Goal: Task Accomplishment & Management: Manage account settings

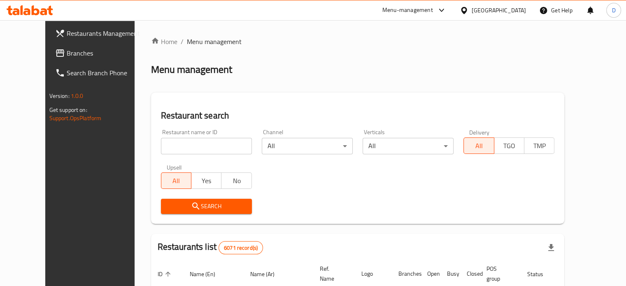
click at [167, 146] on input "search" at bounding box center [206, 146] width 91 height 16
type input "CLB"
click button "Search" at bounding box center [206, 206] width 91 height 15
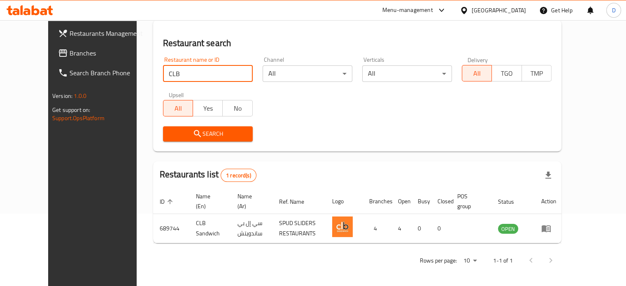
scroll to position [74, 0]
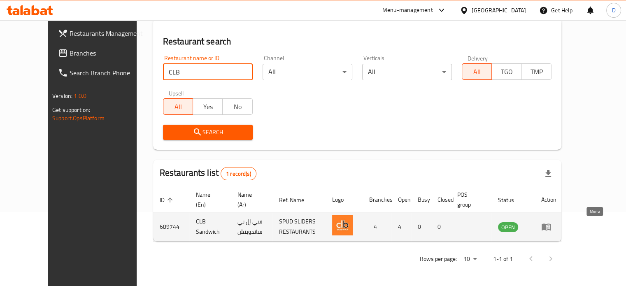
click at [551, 224] on icon "enhanced table" at bounding box center [546, 227] width 9 height 7
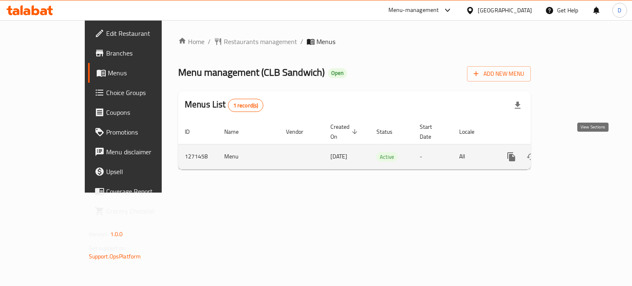
click at [576, 152] on icon "enhanced table" at bounding box center [571, 157] width 10 height 10
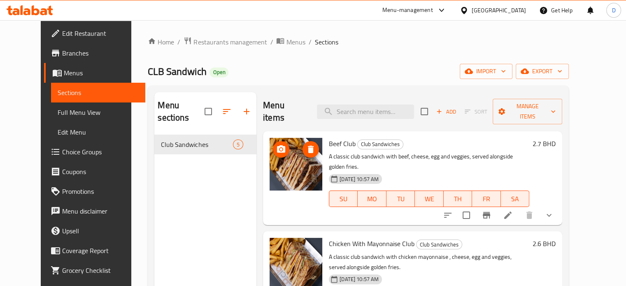
click at [300, 148] on img at bounding box center [296, 164] width 53 height 53
click at [193, 37] on span "Restaurants management" at bounding box center [229, 42] width 73 height 10
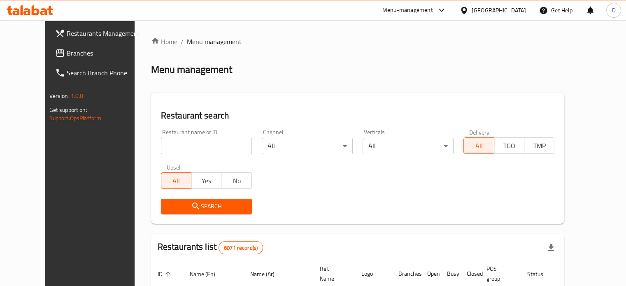
click at [164, 144] on input "search" at bounding box center [206, 146] width 91 height 16
type input "cinnabon"
click button "Search" at bounding box center [206, 206] width 91 height 15
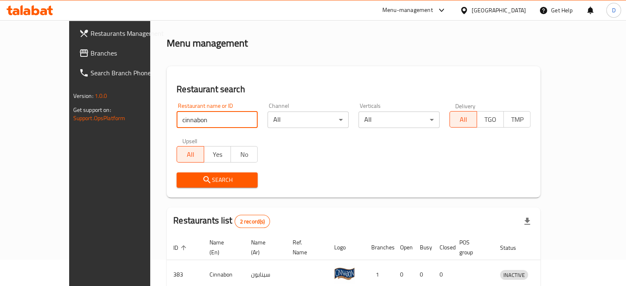
scroll to position [93, 0]
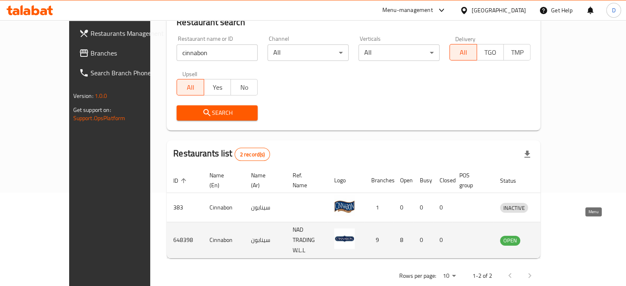
click at [554, 237] on icon "enhanced table" at bounding box center [549, 240] width 9 height 7
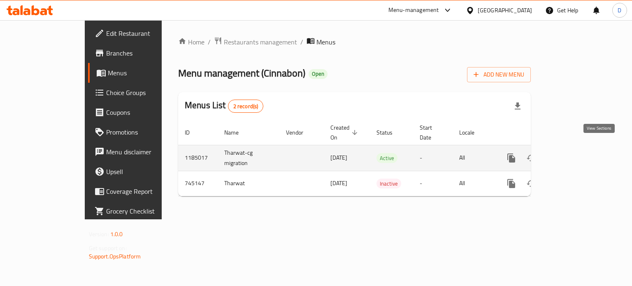
click at [581, 148] on link "enhanced table" at bounding box center [571, 158] width 20 height 20
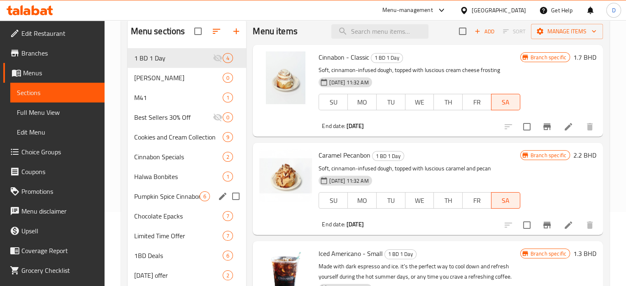
scroll to position [123, 0]
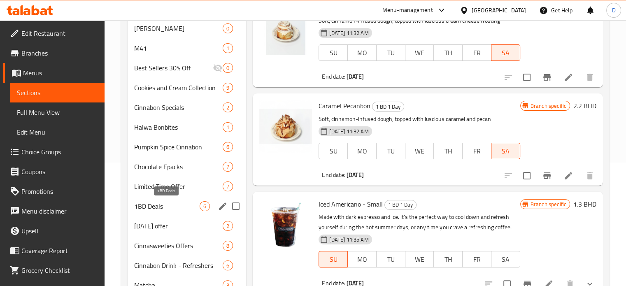
click at [166, 207] on span "1BD Deals" at bounding box center [167, 206] width 66 height 10
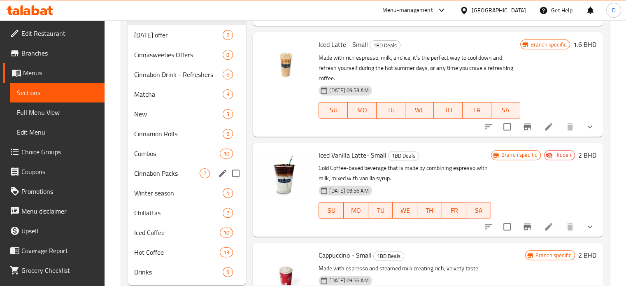
scroll to position [295, 0]
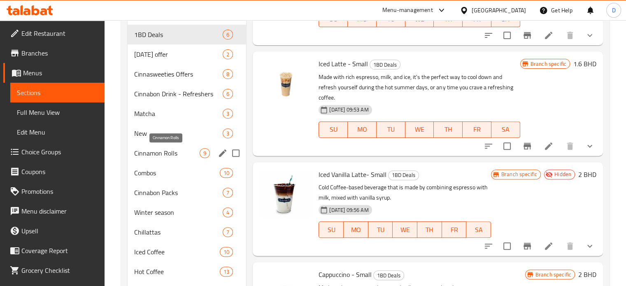
click at [168, 156] on span "Cinnamon Rolls" at bounding box center [167, 153] width 66 height 10
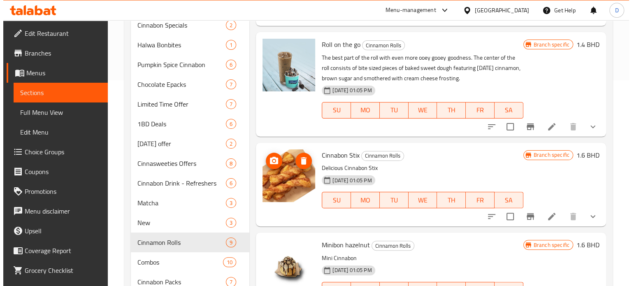
scroll to position [336, 0]
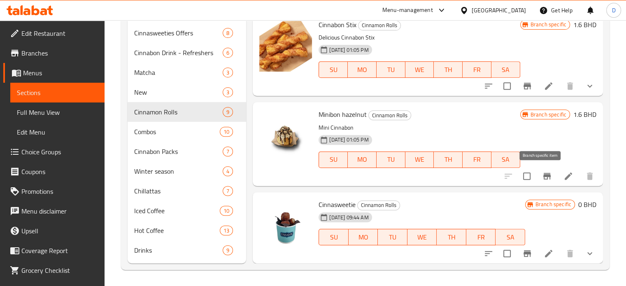
click at [543, 174] on icon "Branch-specific-item" at bounding box center [546, 176] width 7 height 7
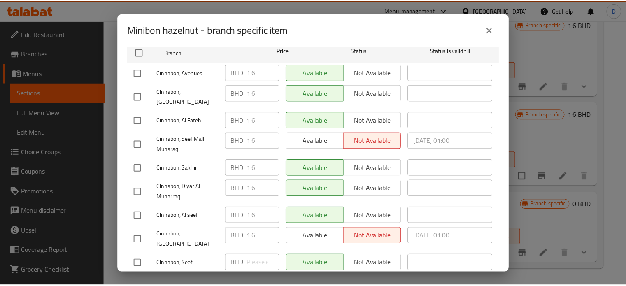
scroll to position [149, 0]
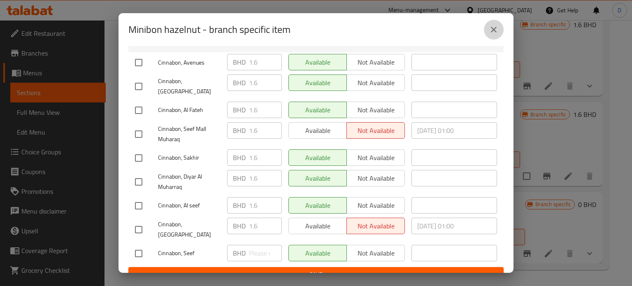
click at [493, 31] on icon "close" at bounding box center [494, 30] width 10 height 10
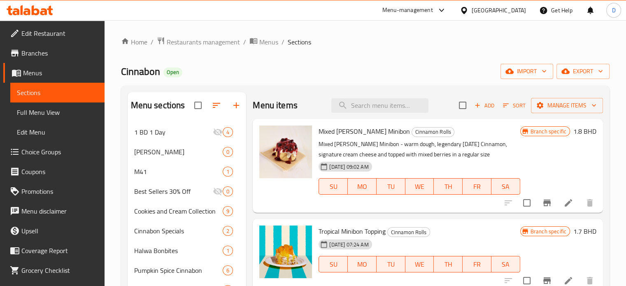
scroll to position [0, 0]
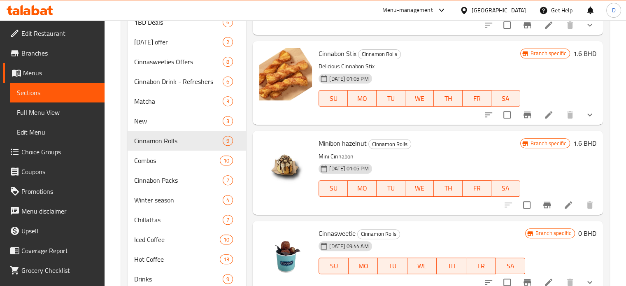
click at [447, 163] on div "[DATE] 01:05 PM SU MO TU WE TH FR SA" at bounding box center [419, 183] width 208 height 44
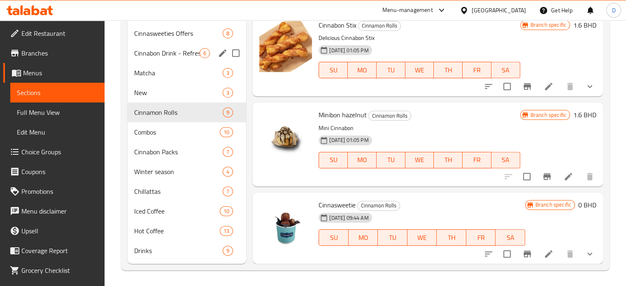
scroll to position [336, 0]
click at [153, 216] on div "Iced Coffee 10" at bounding box center [187, 211] width 119 height 20
